Goal: Task Accomplishment & Management: Manage account settings

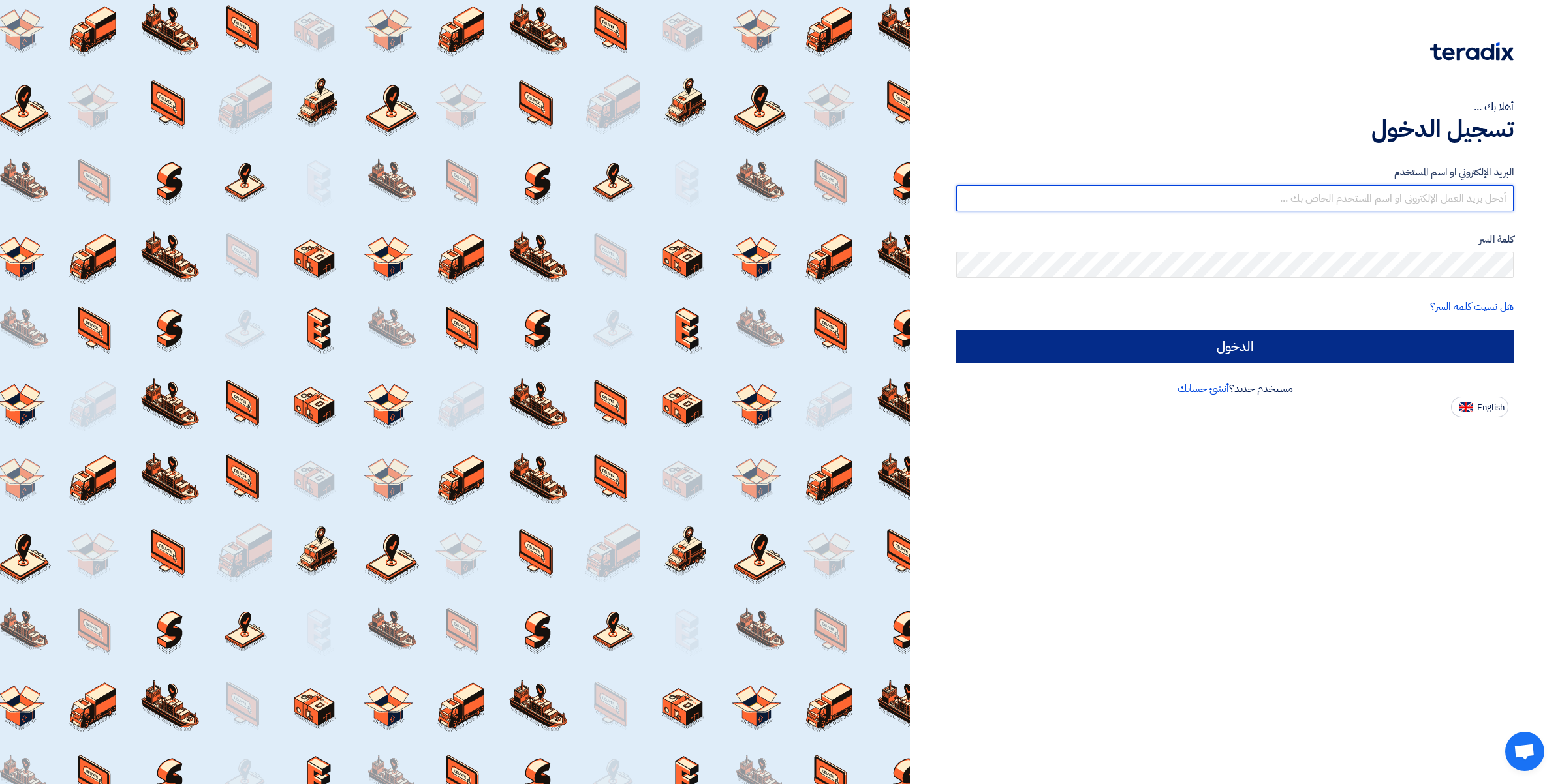
type input "[PERSON_NAME][EMAIL_ADDRESS][DOMAIN_NAME]"
click at [1232, 353] on input "الدخول" at bounding box center [1234, 346] width 558 height 32
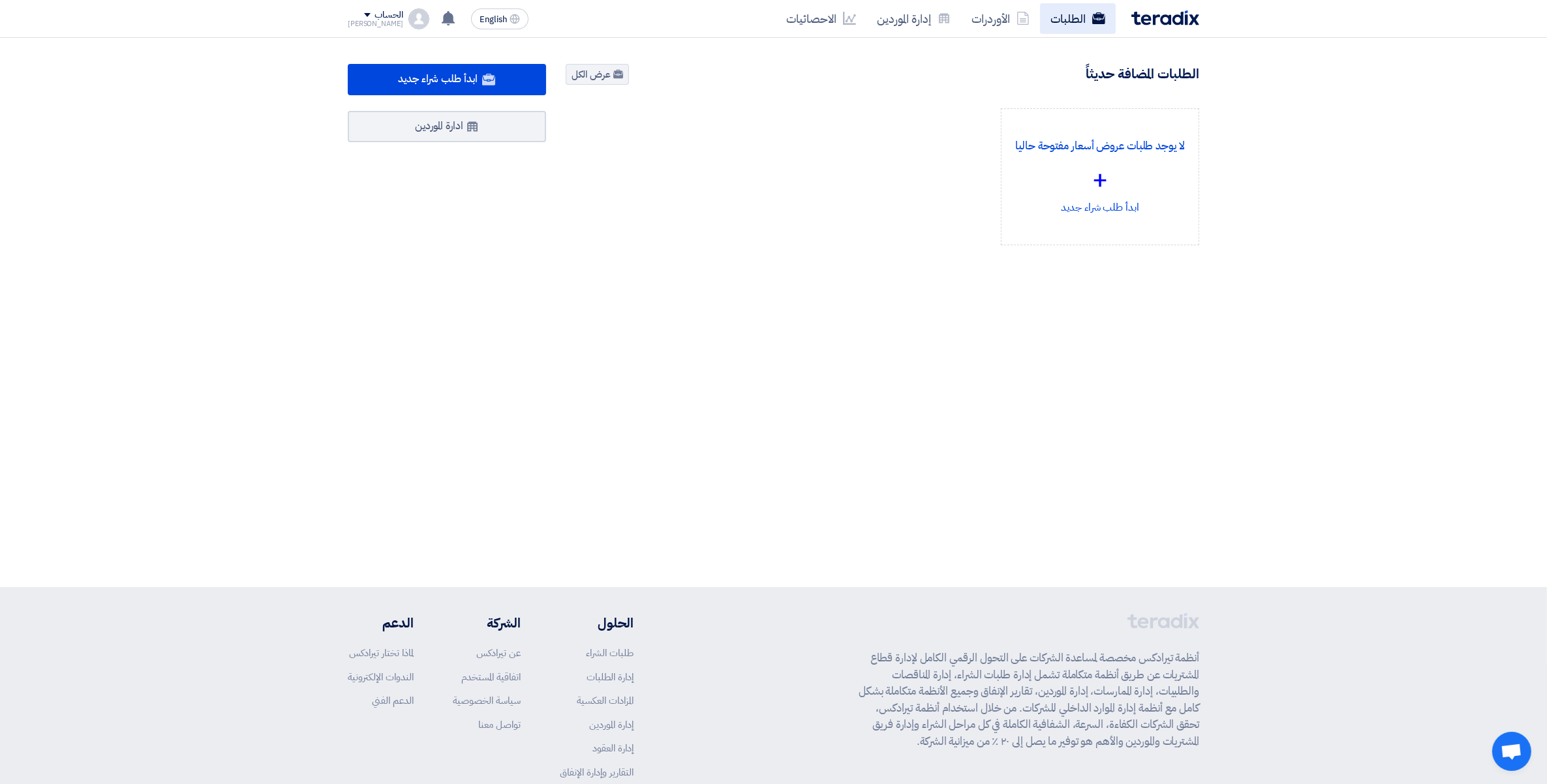
click at [1068, 21] on link "الطلبات" at bounding box center [1077, 18] width 76 height 31
